Goal: Task Accomplishment & Management: Use online tool/utility

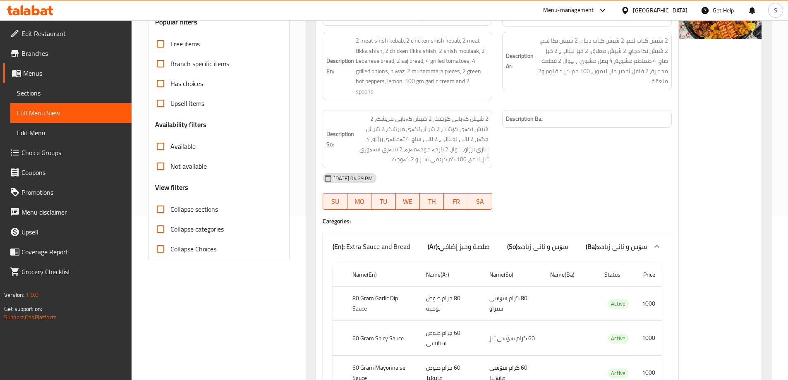
scroll to position [1, 0]
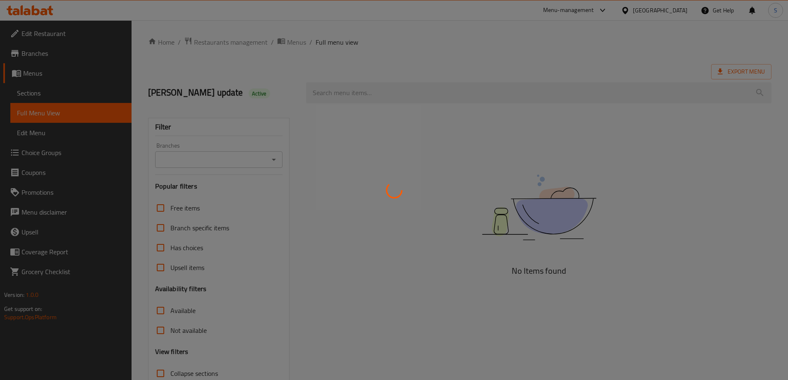
click at [349, 90] on div at bounding box center [394, 190] width 788 height 380
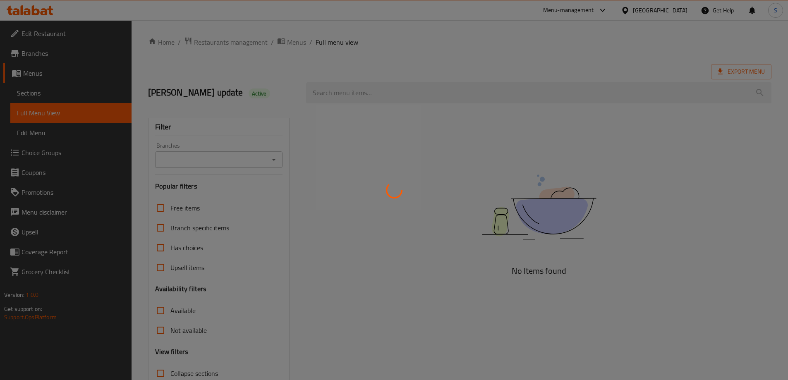
click at [349, 90] on div at bounding box center [394, 190] width 788 height 380
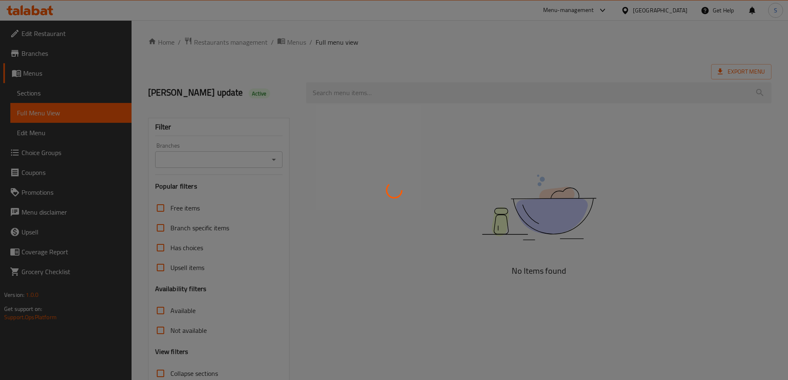
click at [349, 90] on div at bounding box center [394, 190] width 788 height 380
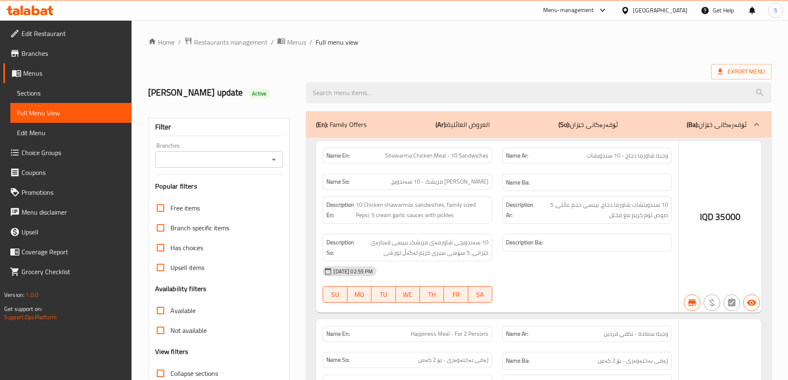
click at [349, 90] on div at bounding box center [394, 190] width 788 height 380
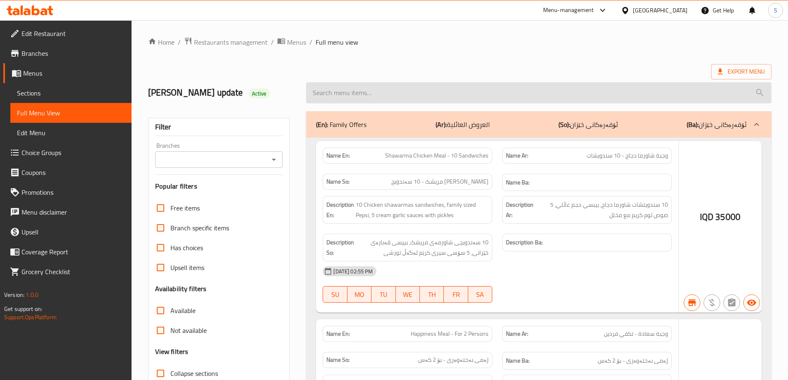
click at [370, 103] on input "search" at bounding box center [538, 92] width 465 height 21
click at [353, 86] on input "search" at bounding box center [538, 92] width 465 height 21
click at [343, 94] on input "search" at bounding box center [538, 92] width 465 height 21
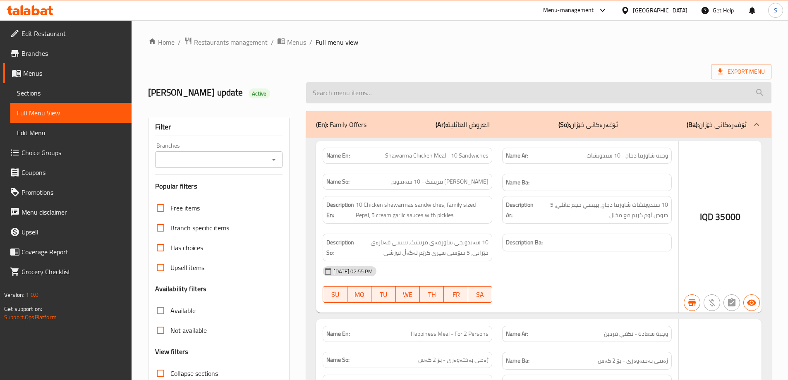
click at [343, 94] on input "search" at bounding box center [538, 92] width 465 height 21
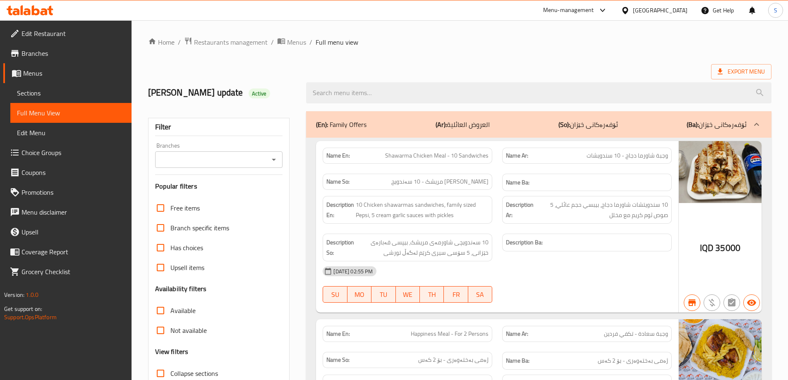
paste input "Meat Kebab - Kilo"
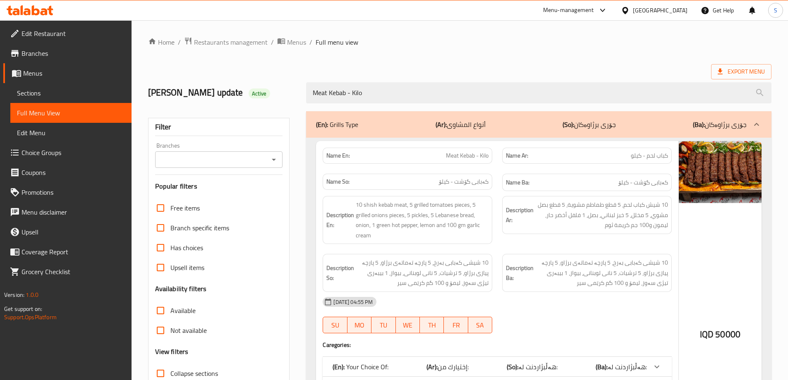
click at [275, 159] on icon "Open" at bounding box center [274, 160] width 4 height 2
type input "Meat Kebab - Kilo"
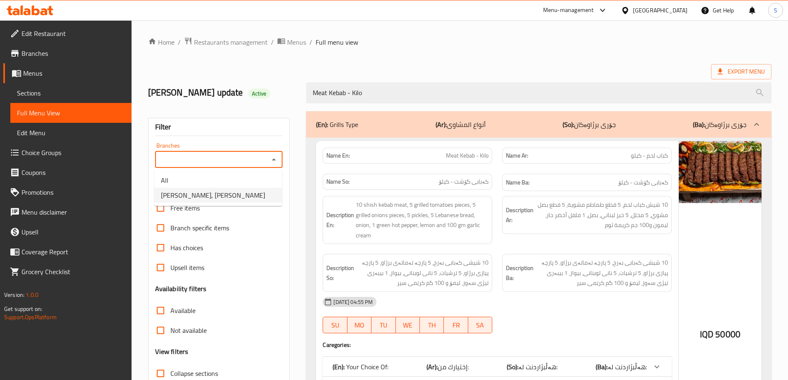
click at [239, 192] on li "[PERSON_NAME], [PERSON_NAME]" at bounding box center [218, 195] width 128 height 15
type input "[PERSON_NAME], [PERSON_NAME]"
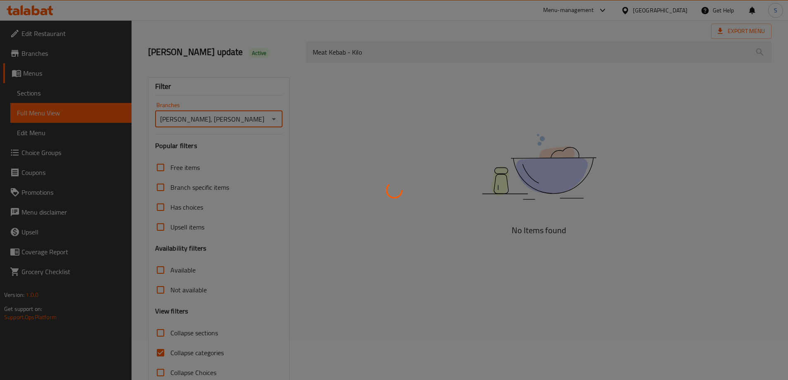
scroll to position [60, 0]
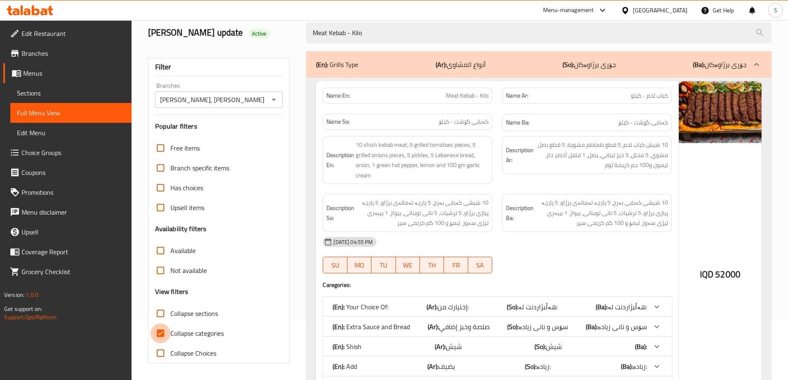
click at [156, 337] on input "Collapse categories" at bounding box center [160, 333] width 20 height 20
checkbox input "false"
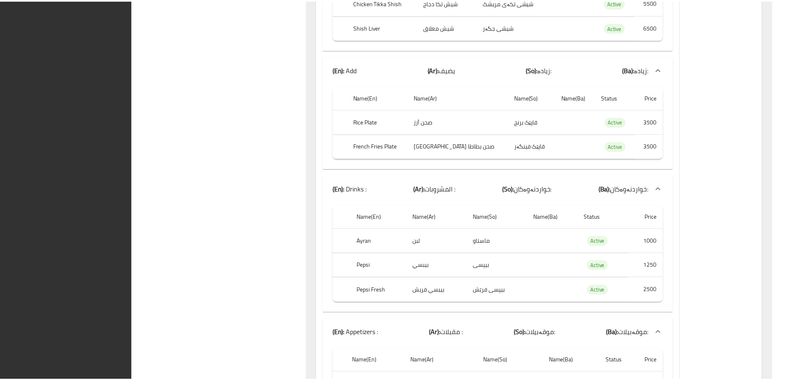
scroll to position [1055, 0]
